Goal: Task Accomplishment & Management: Complete application form

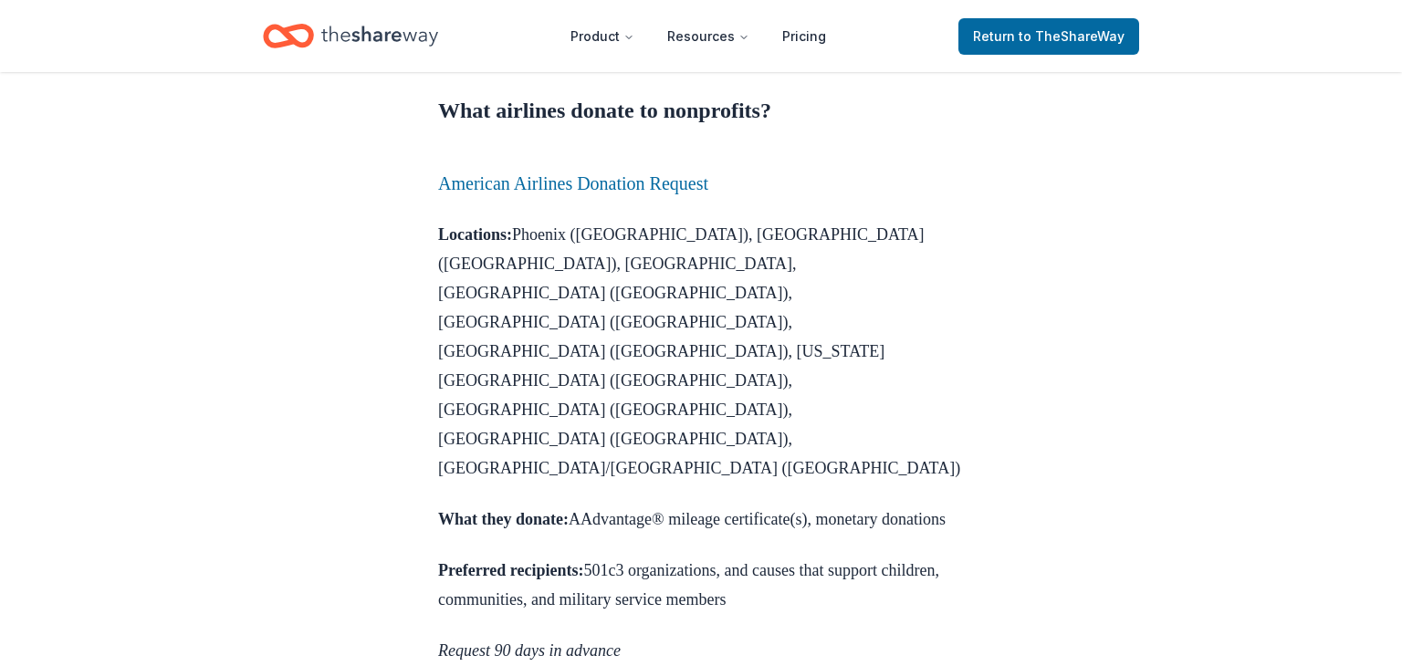
scroll to position [1095, 0]
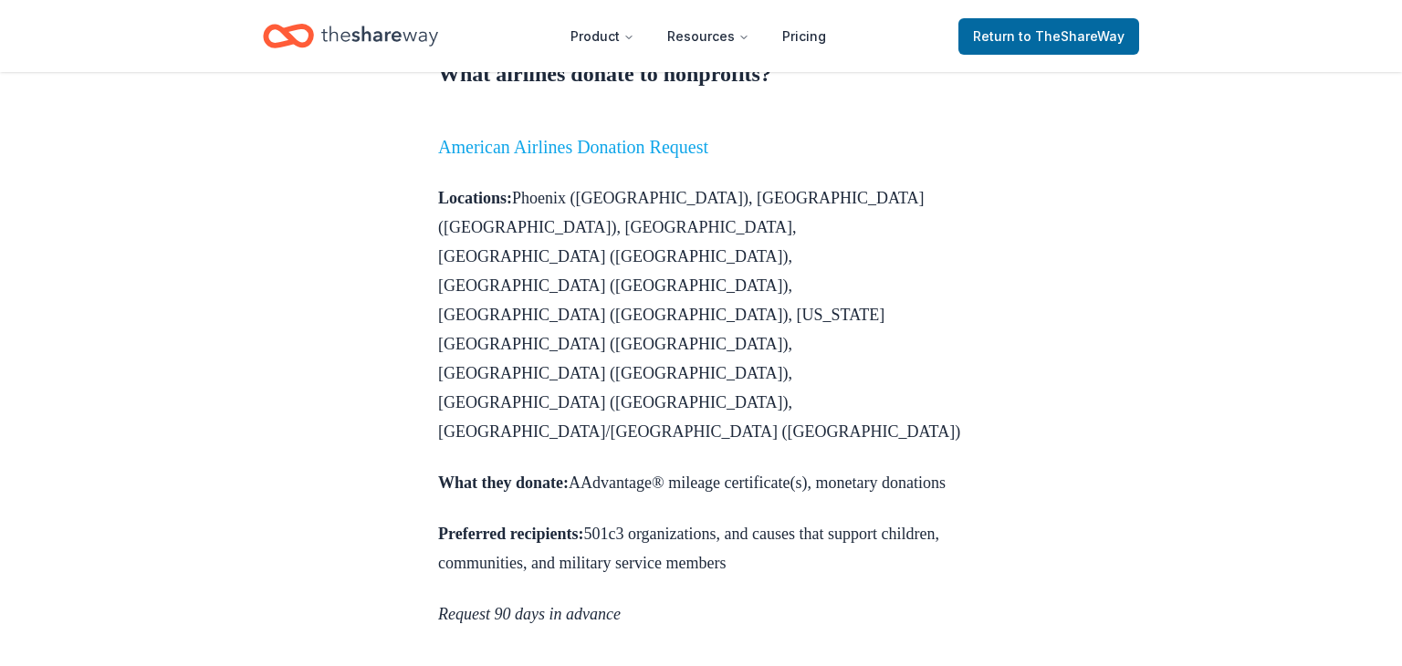
click at [598, 157] on link "American Airlines Donation Request" at bounding box center [573, 147] width 270 height 20
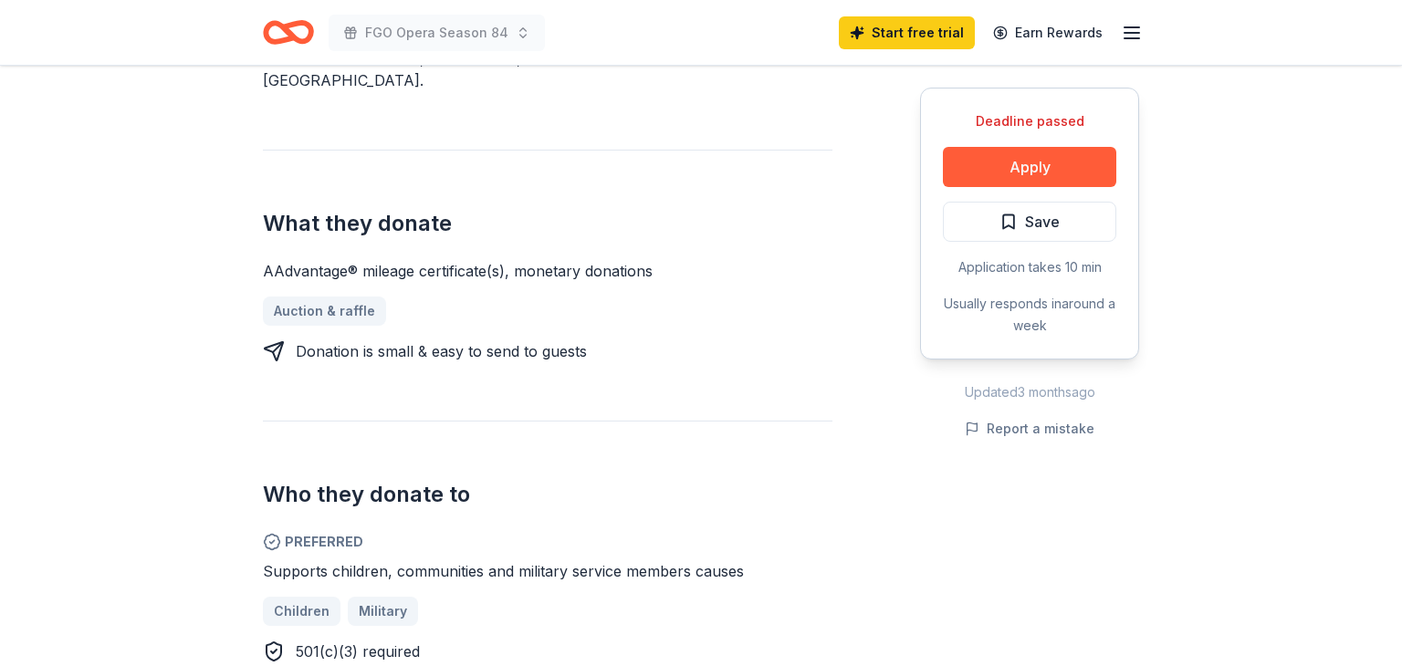
scroll to position [672, 0]
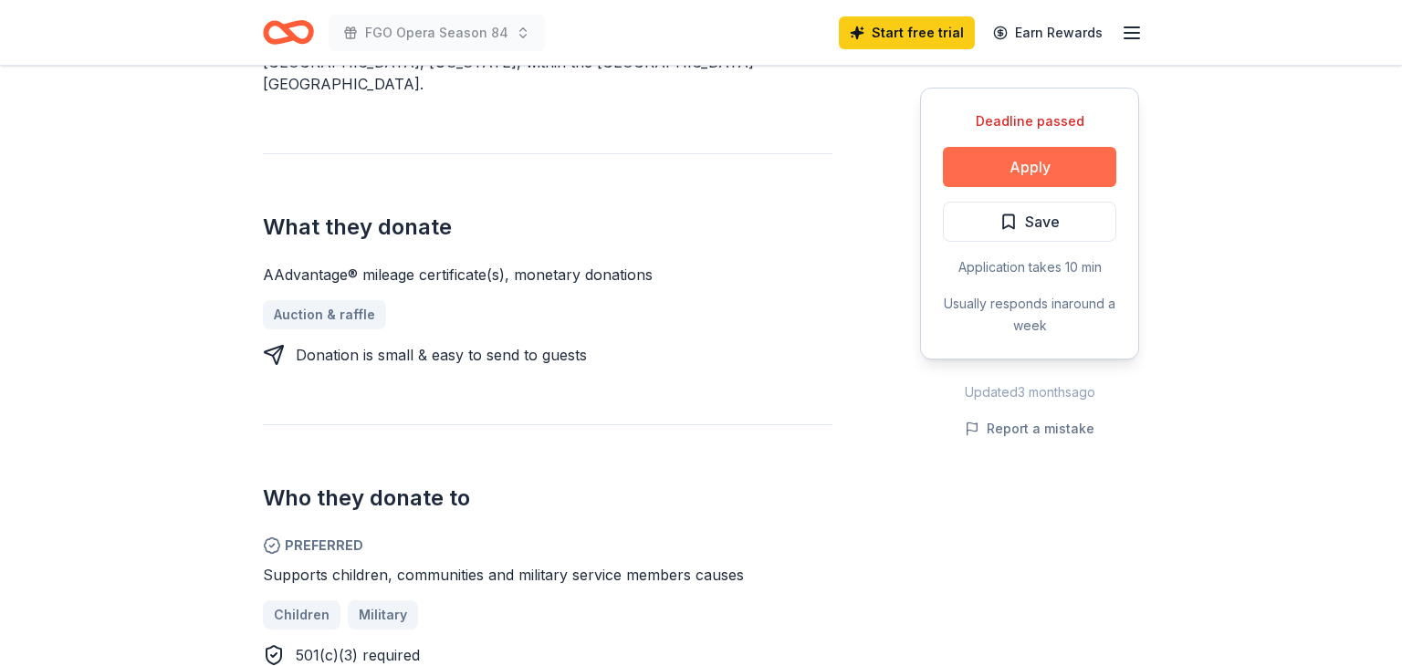
click at [1010, 184] on button "Apply" at bounding box center [1029, 167] width 173 height 40
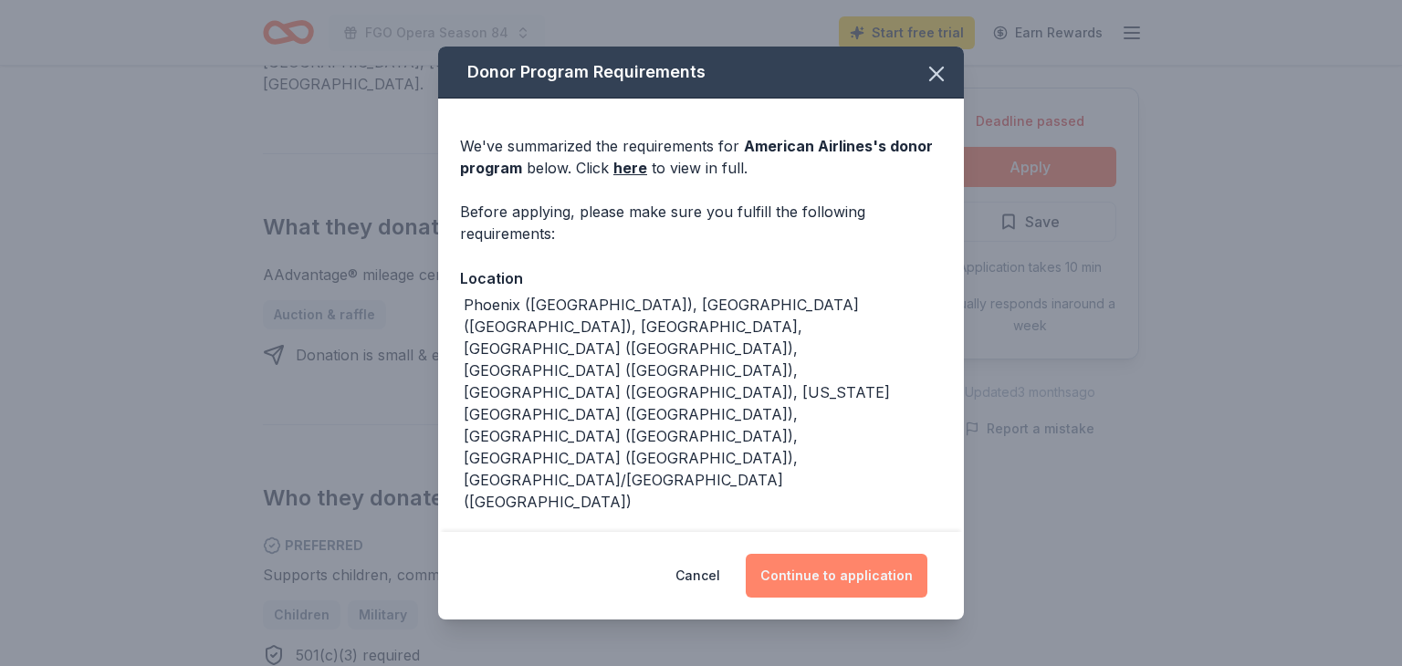
click at [883, 559] on button "Continue to application" at bounding box center [837, 576] width 182 height 44
